Goal: Information Seeking & Learning: Compare options

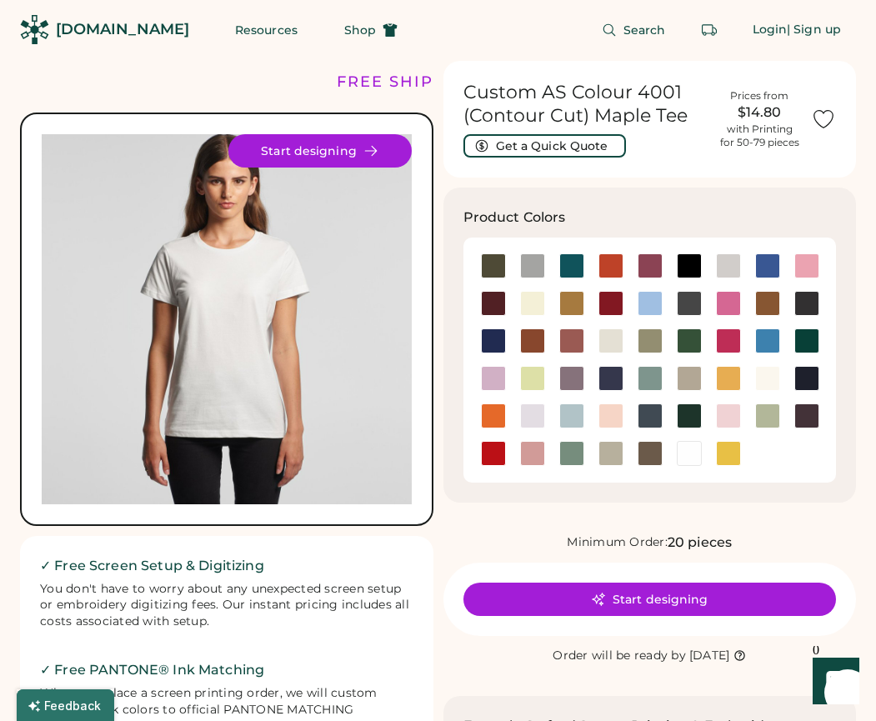
scroll to position [2, 0]
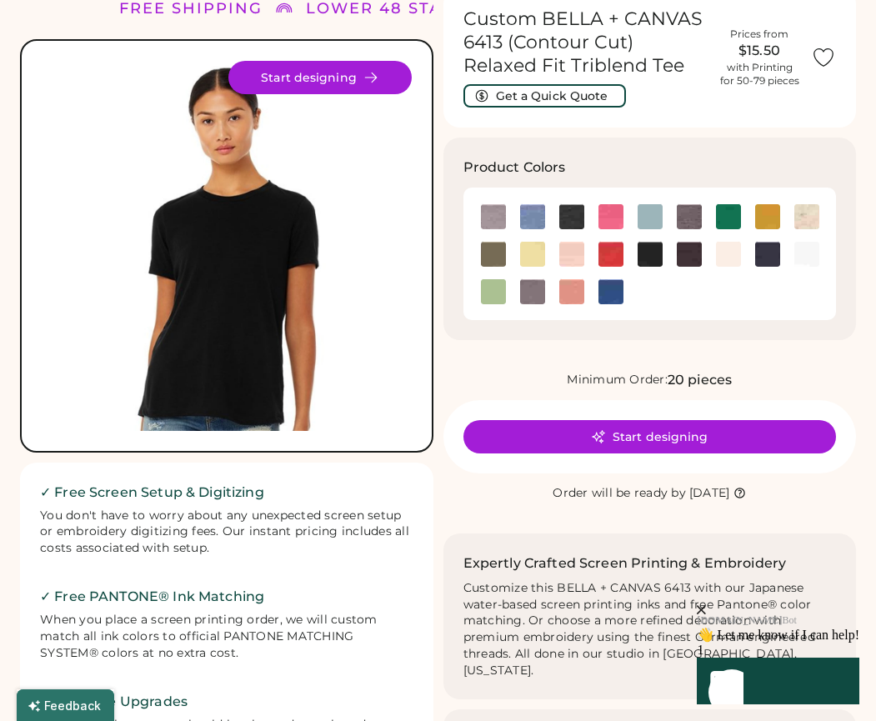
scroll to position [77, 0]
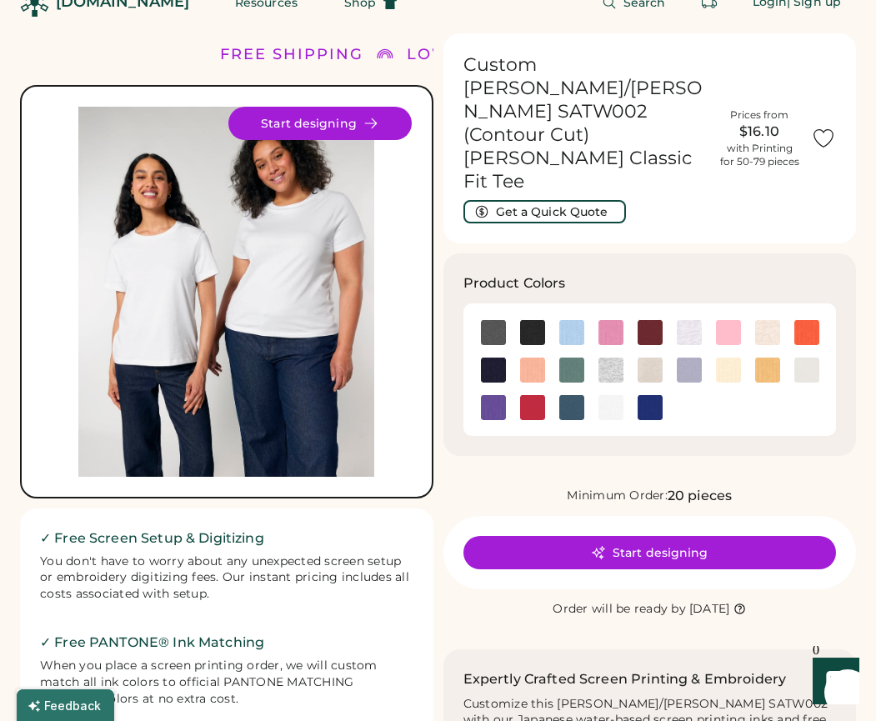
scroll to position [33, 0]
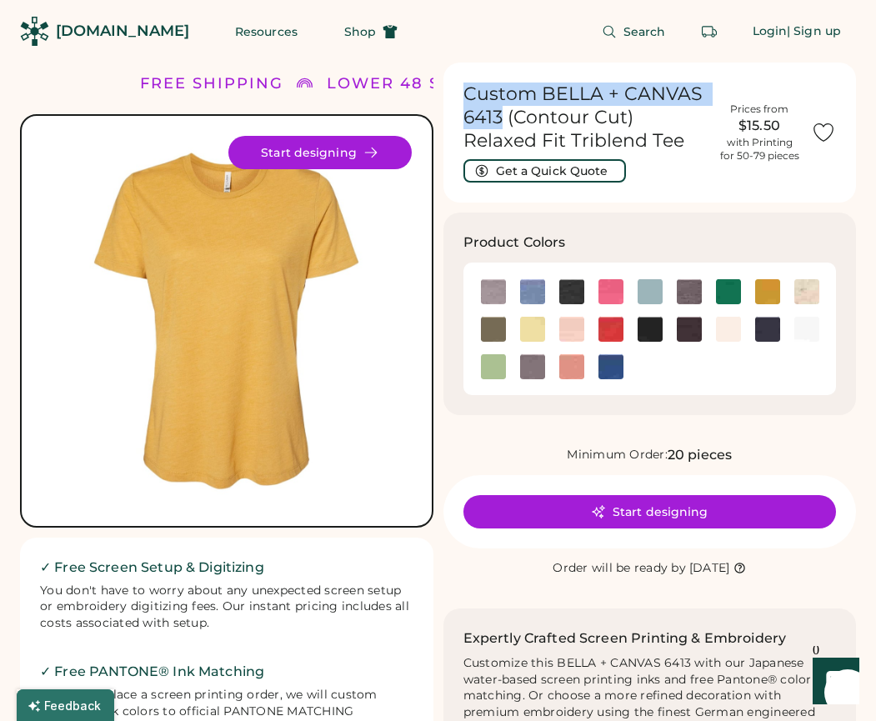
drag, startPoint x: 467, startPoint y: 93, endPoint x: 503, endPoint y: 118, distance: 43.7
click at [503, 118] on h1 "Custom BELLA + CANVAS 6413 (Contour Cut) Relaxed Fit Triblend Tee" at bounding box center [586, 118] width 245 height 70
copy h1 "Custom BELLA + CANVAS 6413"
